Goal: Navigation & Orientation: Find specific page/section

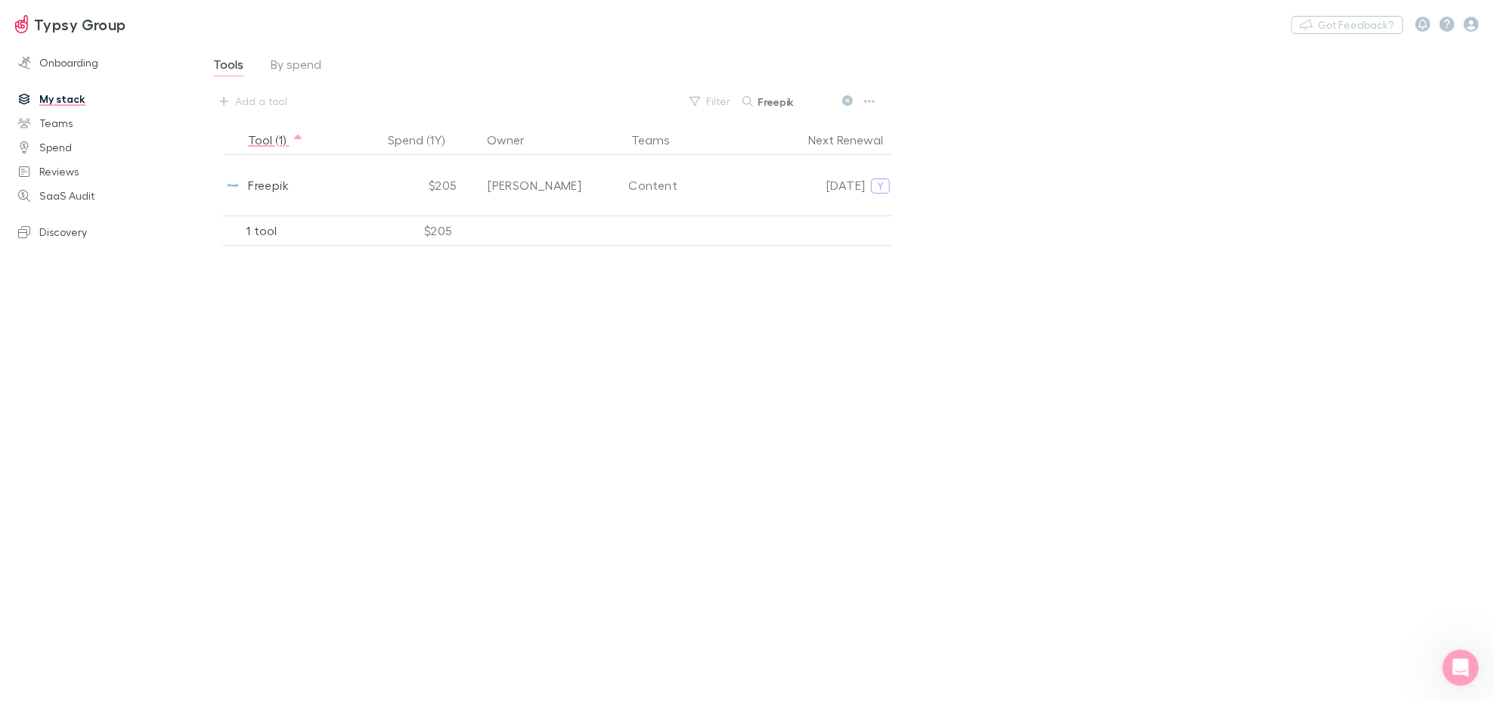
scroll to position [229, 0]
click at [226, 67] on span "Tools" at bounding box center [228, 67] width 30 height 20
click at [63, 122] on link "Teams" at bounding box center [104, 123] width 203 height 24
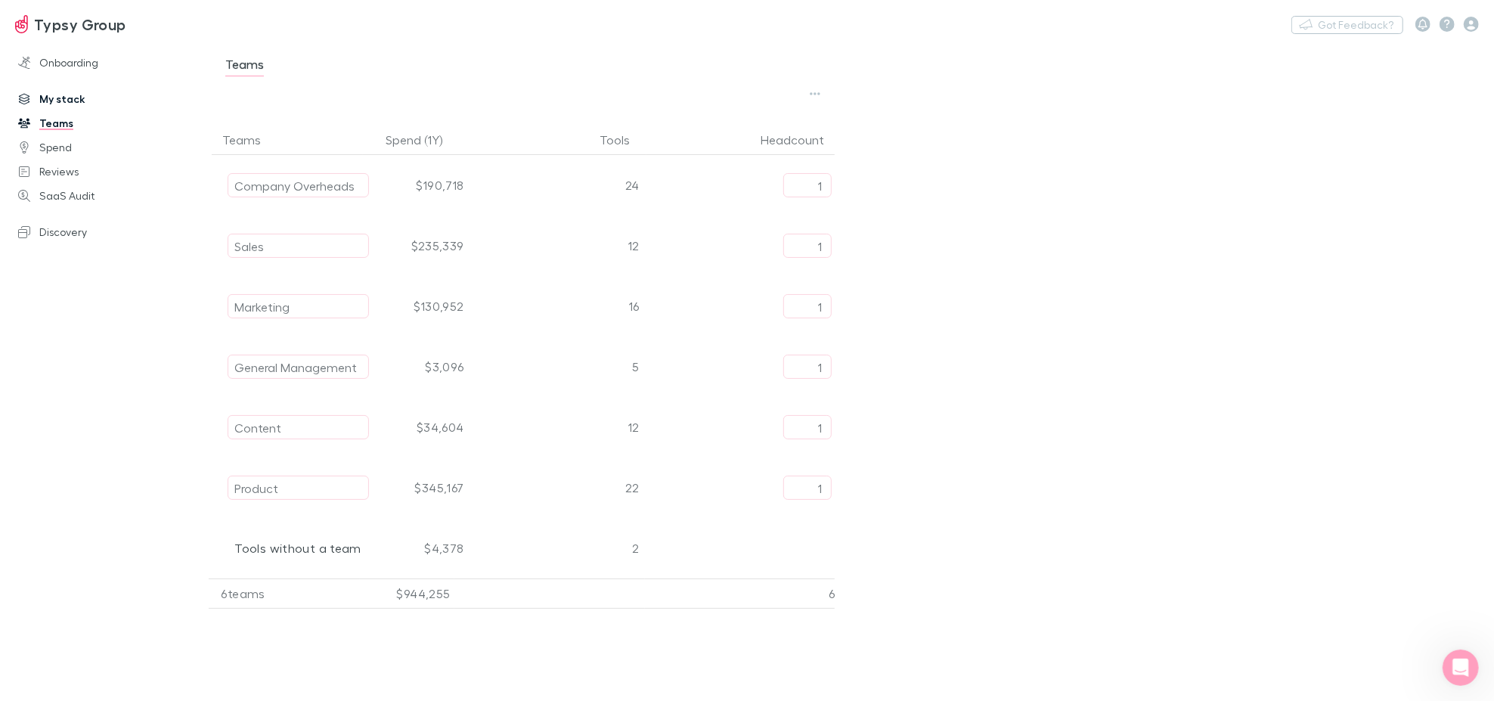
click at [63, 107] on link "My stack" at bounding box center [104, 99] width 203 height 24
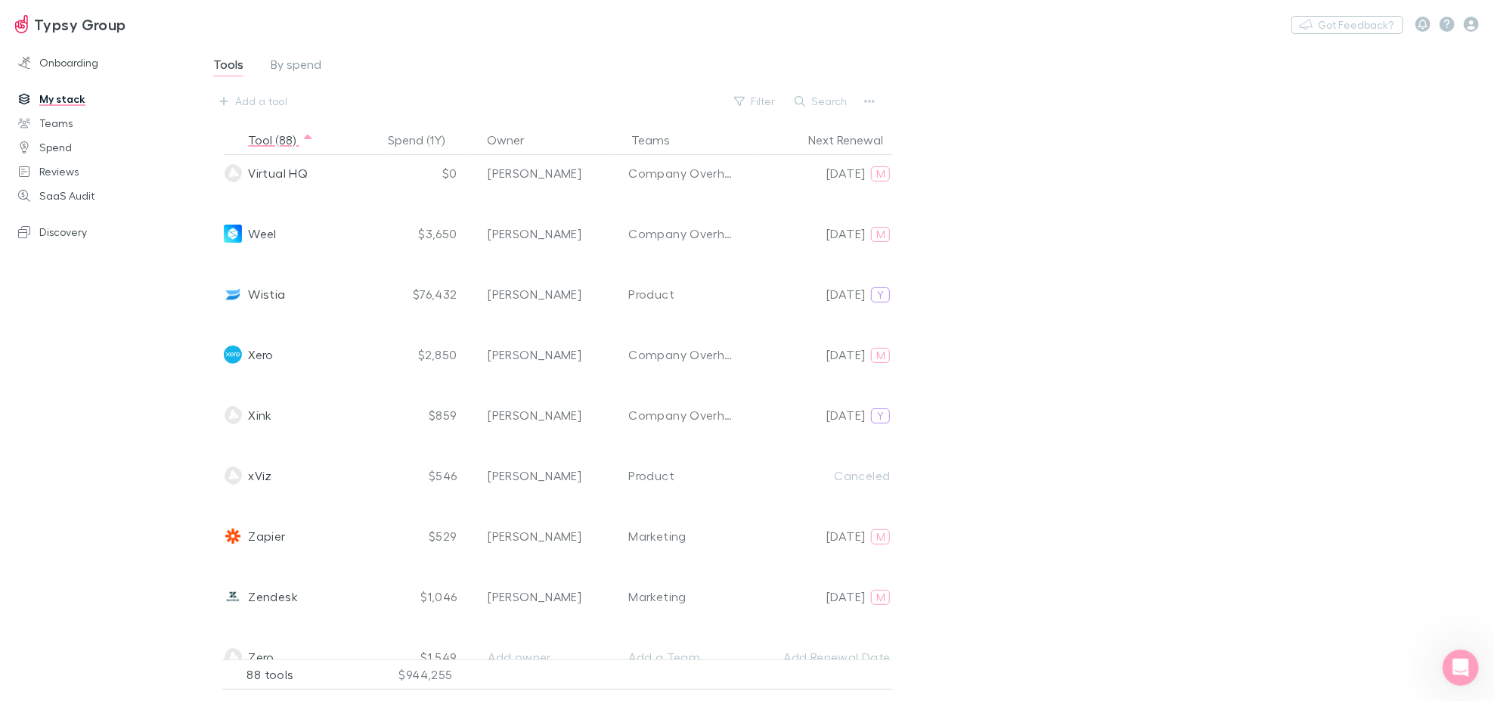
scroll to position [4818, 0]
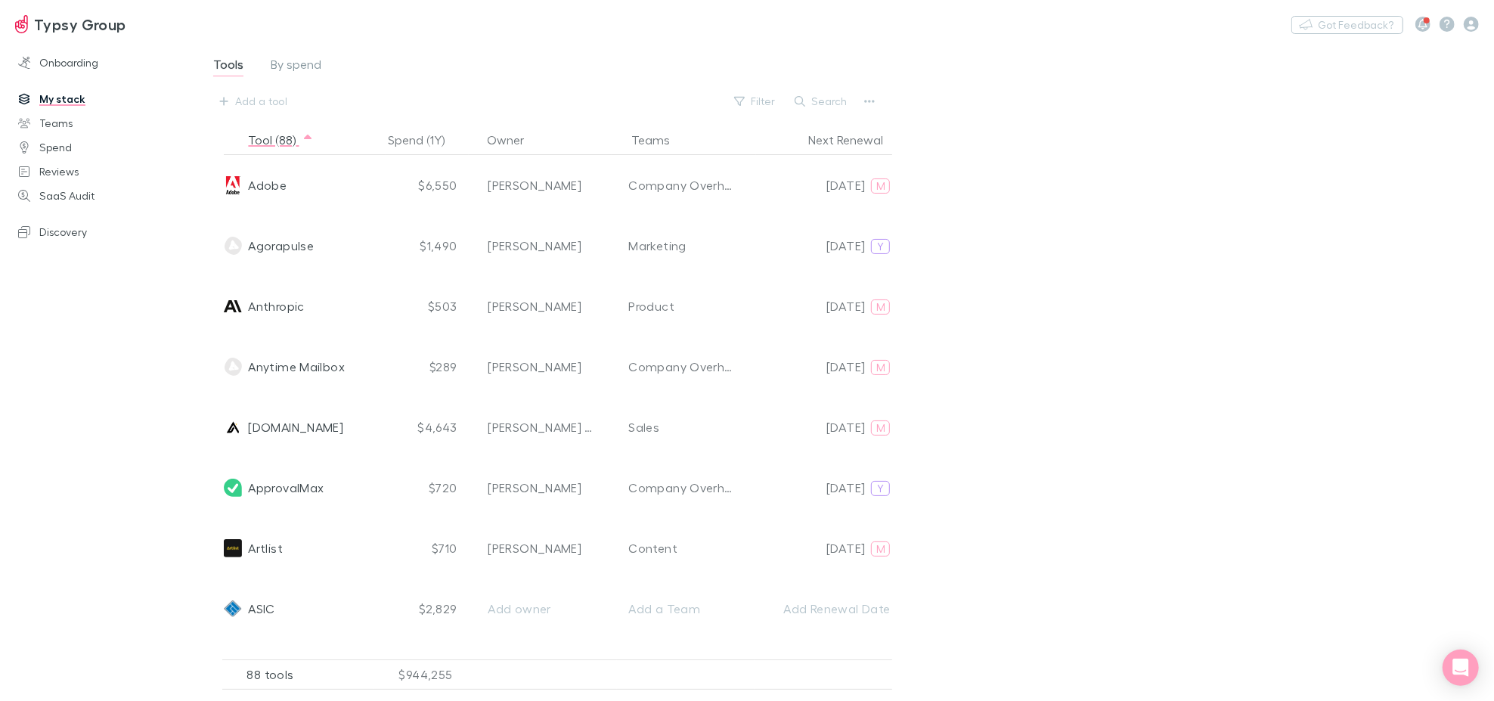
scroll to position [672, 0]
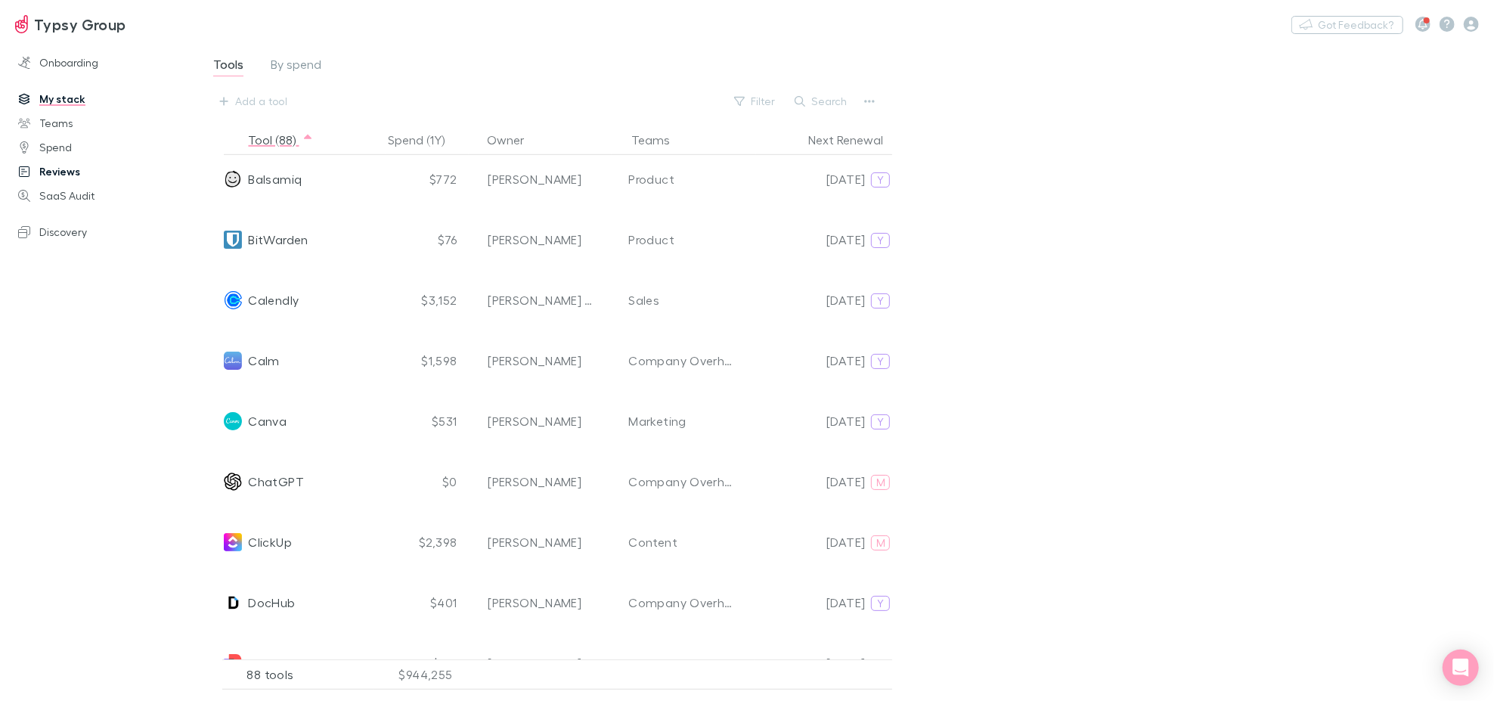
click at [51, 175] on link "Reviews" at bounding box center [104, 172] width 203 height 24
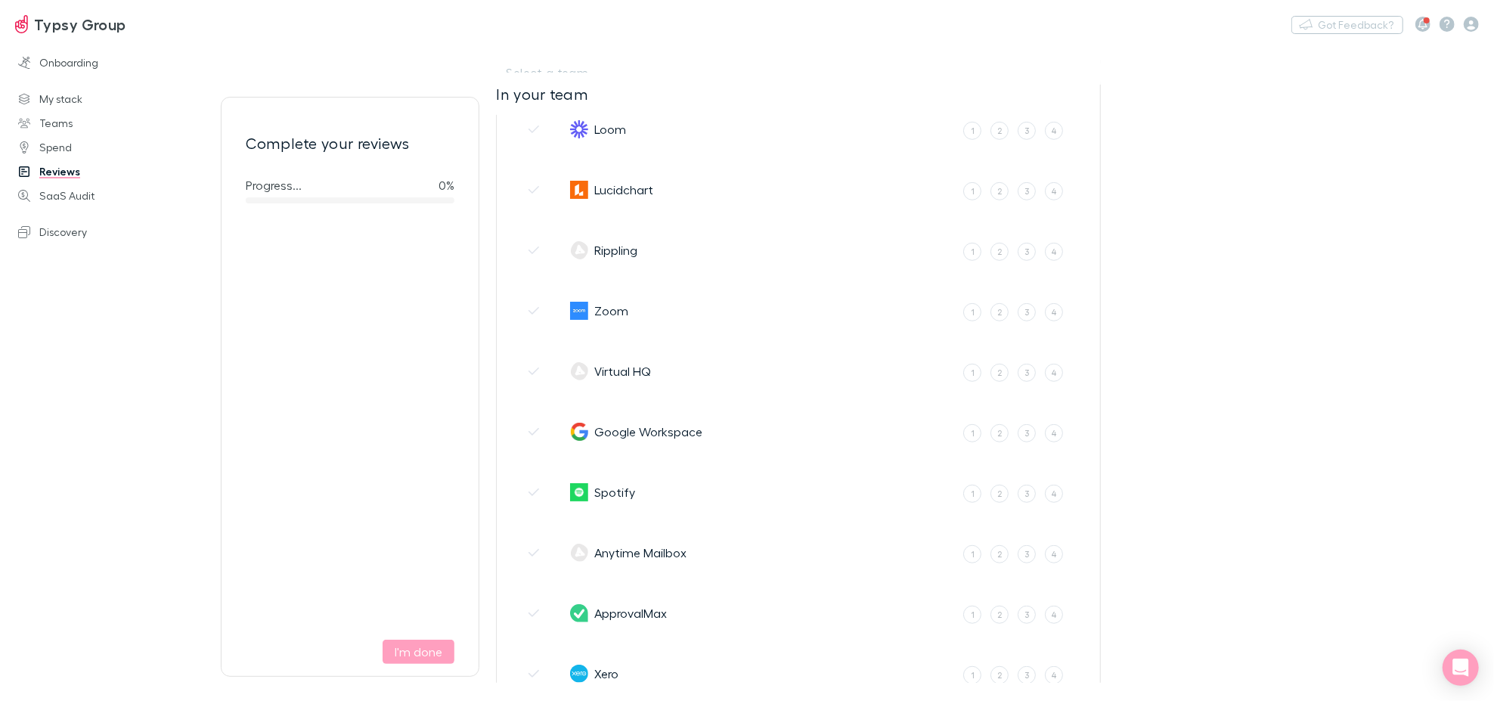
scroll to position [1176, 0]
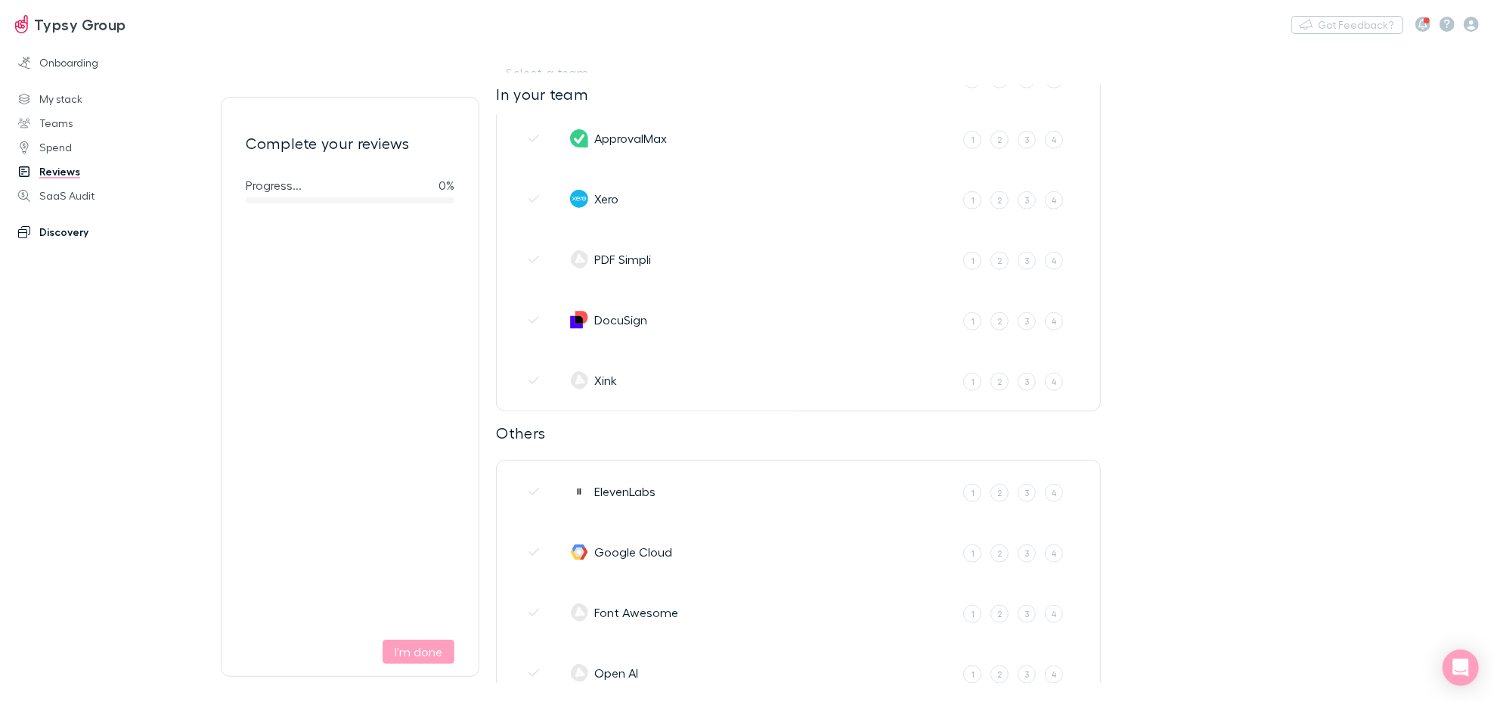
click at [65, 232] on link "Discovery" at bounding box center [104, 232] width 203 height 24
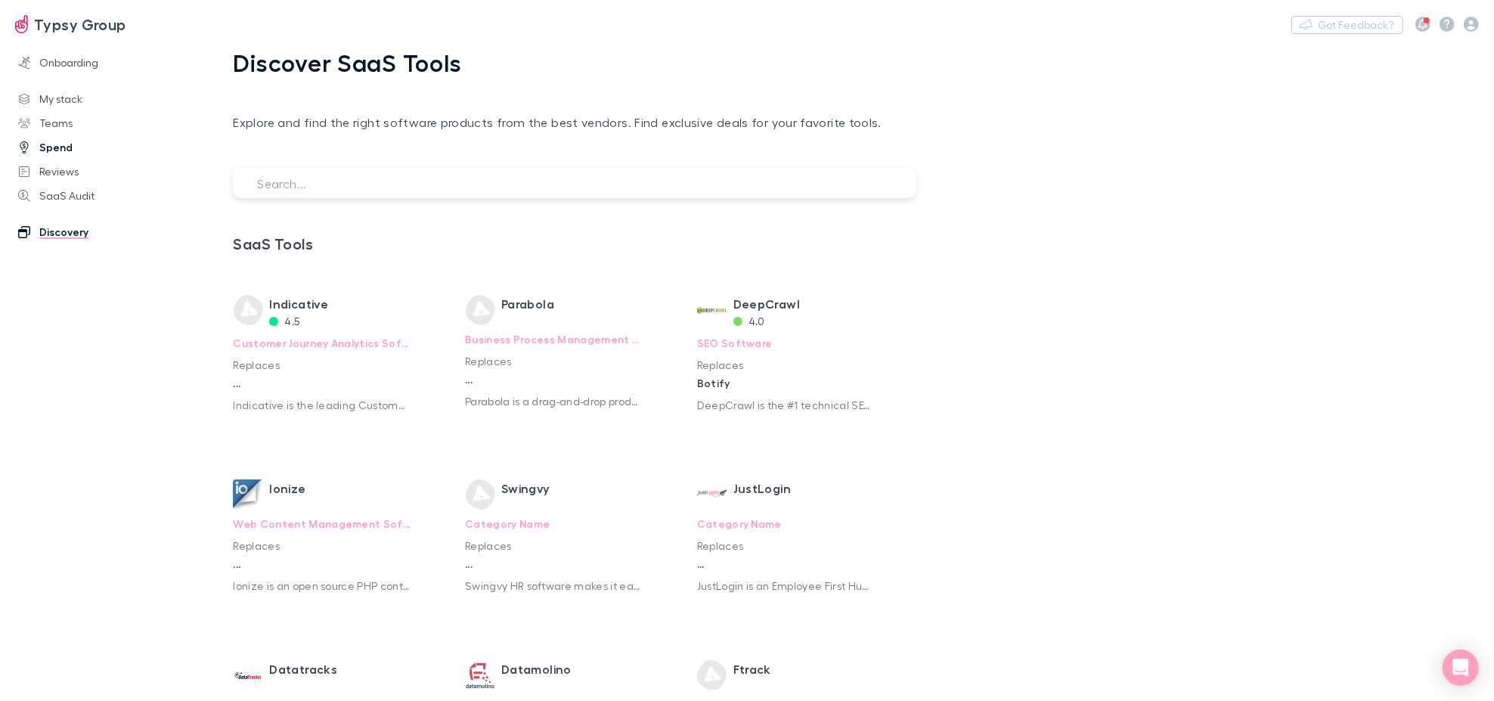
click at [53, 150] on link "Spend" at bounding box center [104, 147] width 203 height 24
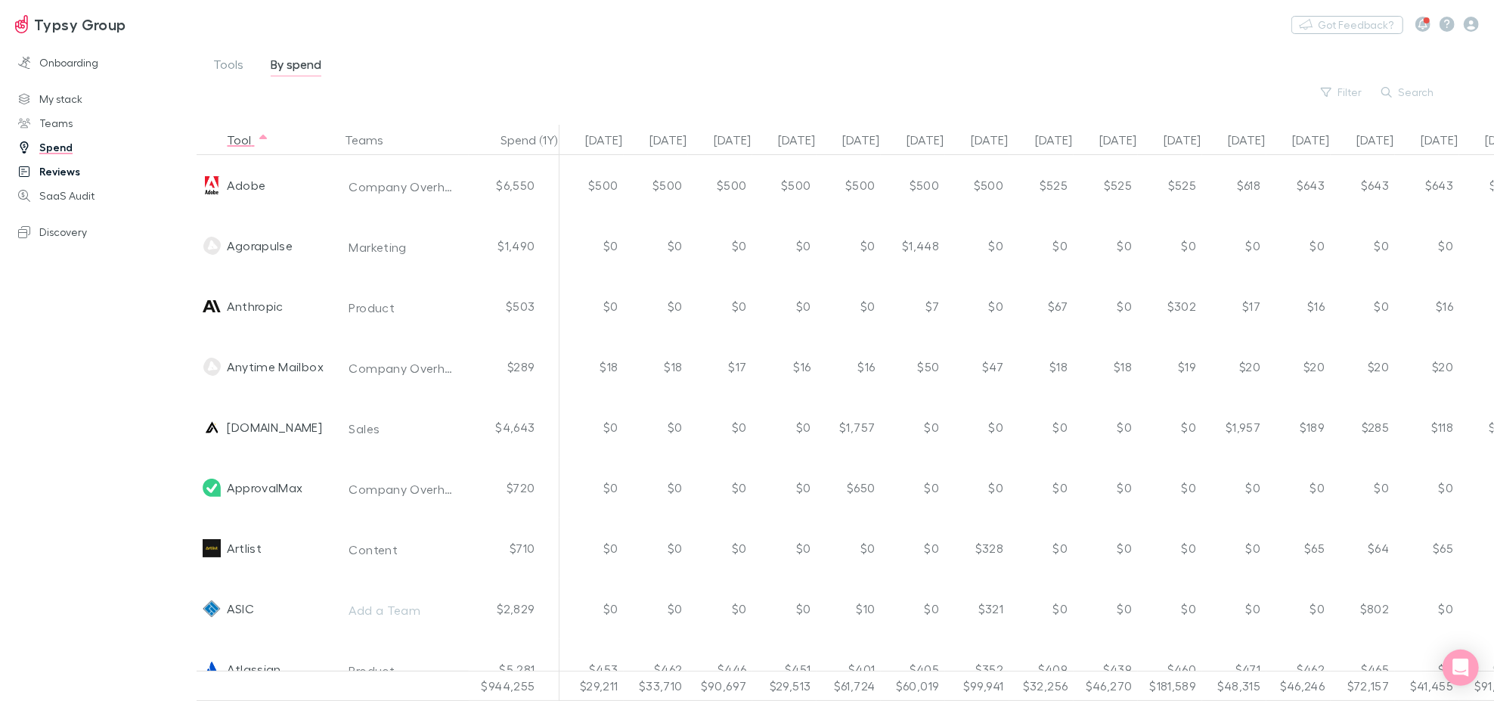
scroll to position [0, 284]
